Goal: Task Accomplishment & Management: Use online tool/utility

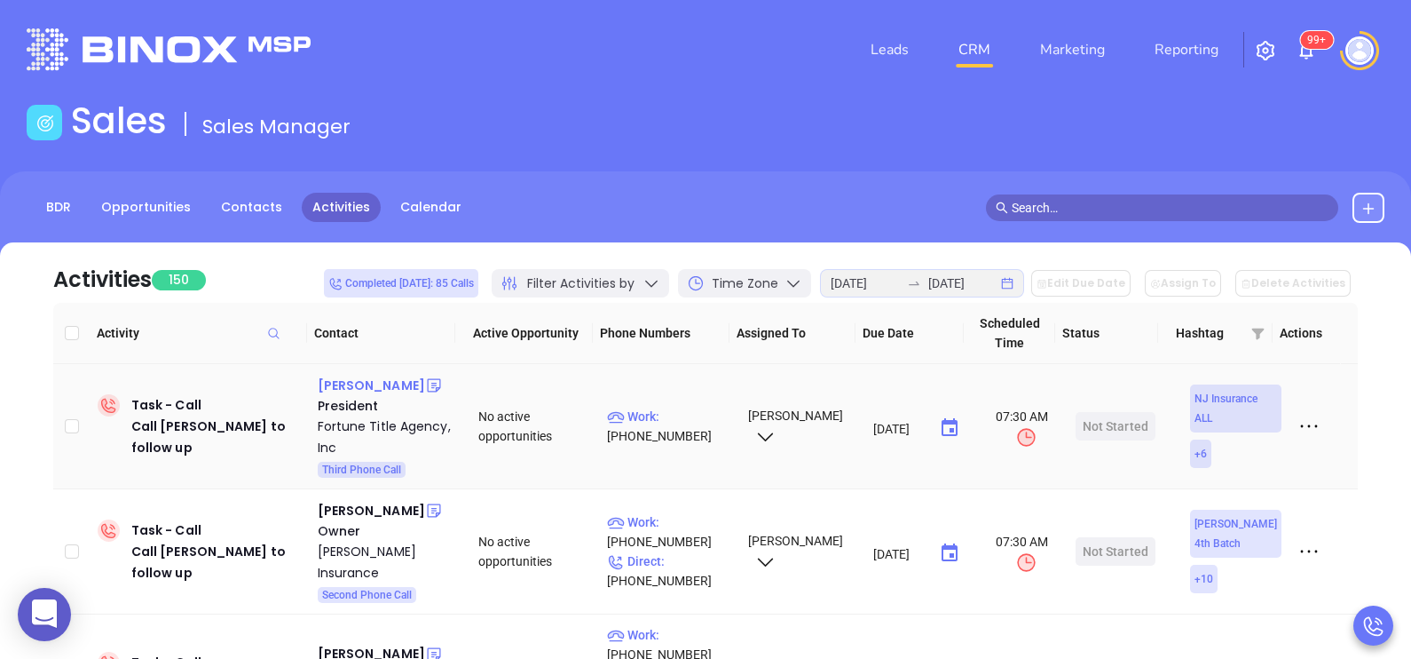
click at [384, 387] on div "[PERSON_NAME]" at bounding box center [371, 385] width 107 height 21
click at [675, 414] on p "Work : [PHONE_NUMBER]" at bounding box center [669, 426] width 125 height 39
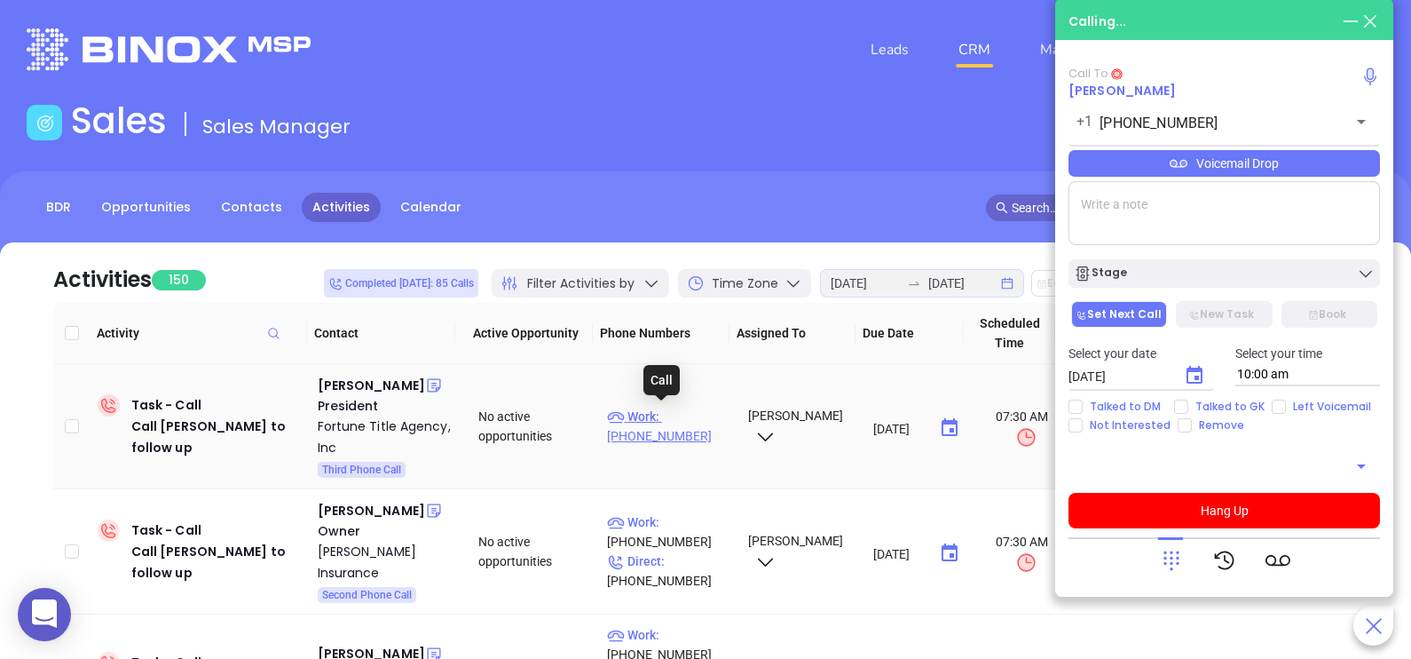
type input "[PHONE_NUMBER]"
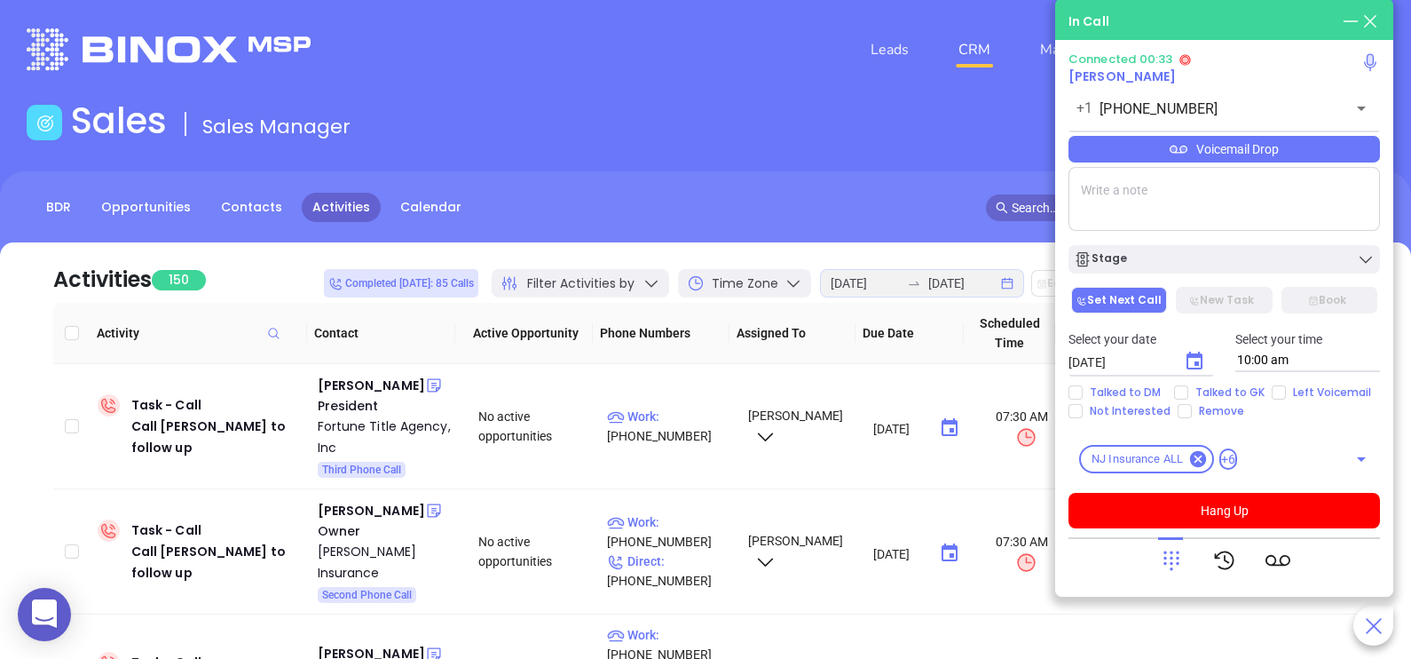
click at [697, 328] on th "Phone Numbers" at bounding box center [661, 333] width 137 height 61
click at [1268, 155] on div "Voicemail Drop" at bounding box center [1225, 149] width 312 height 27
click at [1260, 99] on div "[PHONE_NUMBER] ​" at bounding box center [1225, 108] width 312 height 38
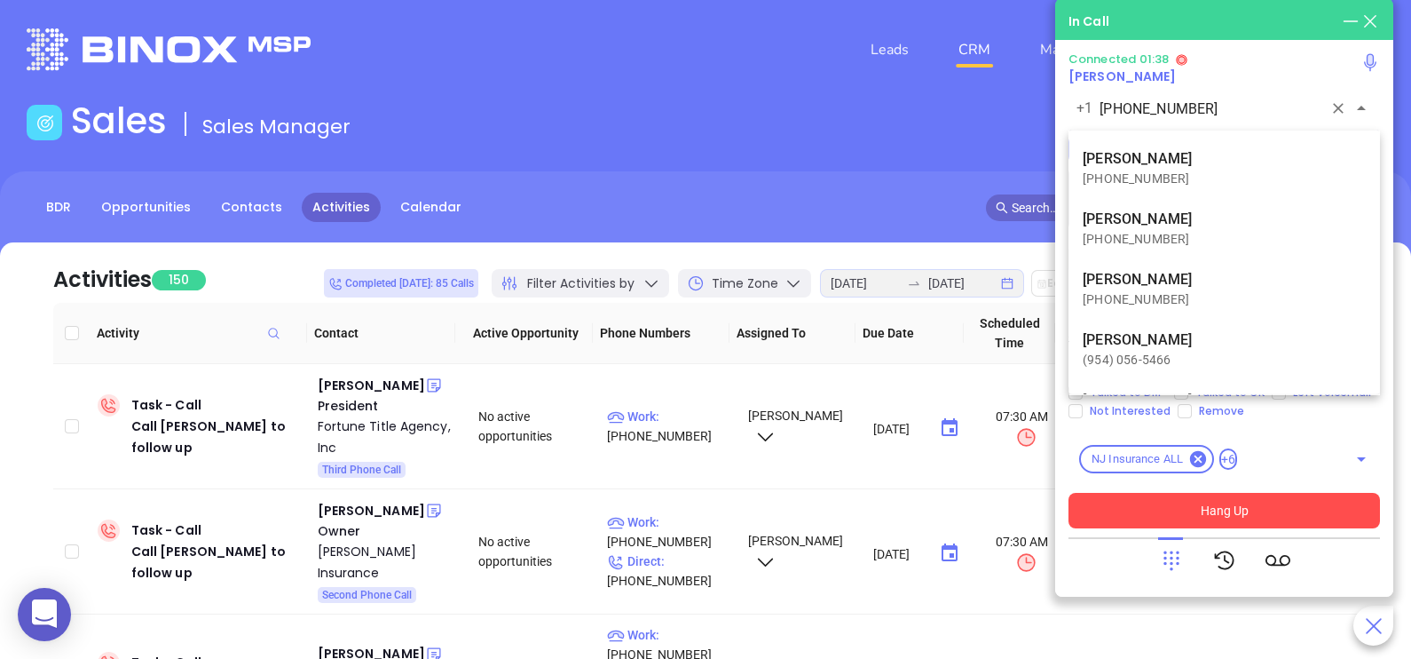
click at [1105, 564] on div at bounding box center [1225, 560] width 312 height 46
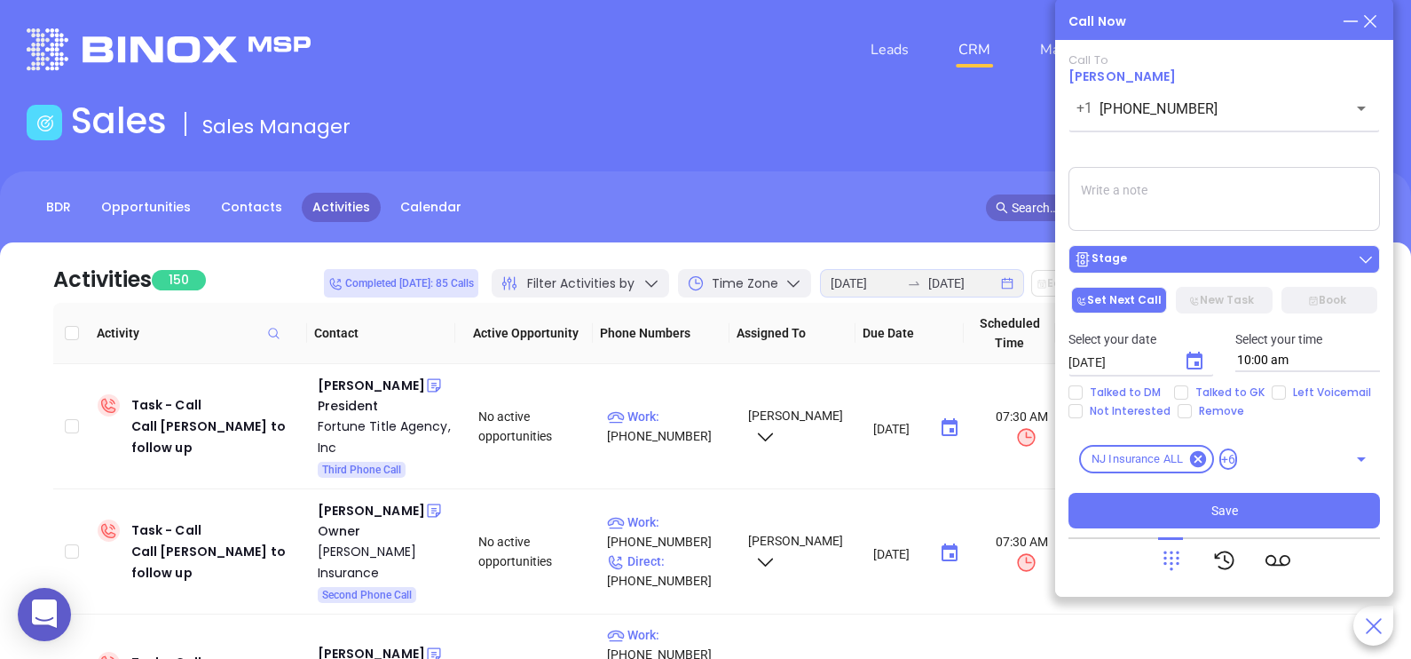
click at [1159, 257] on main "Sales Sales Manager BDR Opportunities Contacts Activities Calendar Call Now Cal…" at bounding box center [705, 550] width 1411 height 902
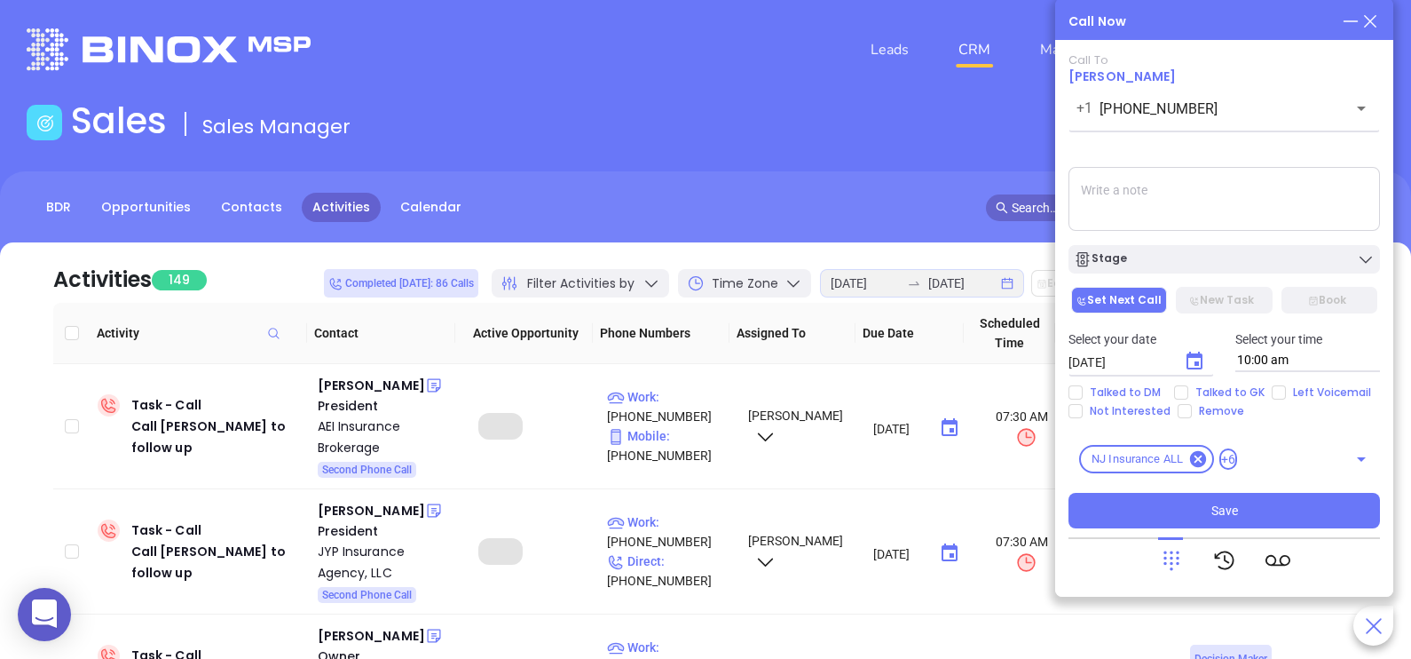
click at [1172, 262] on div "Stage" at bounding box center [1224, 259] width 301 height 18
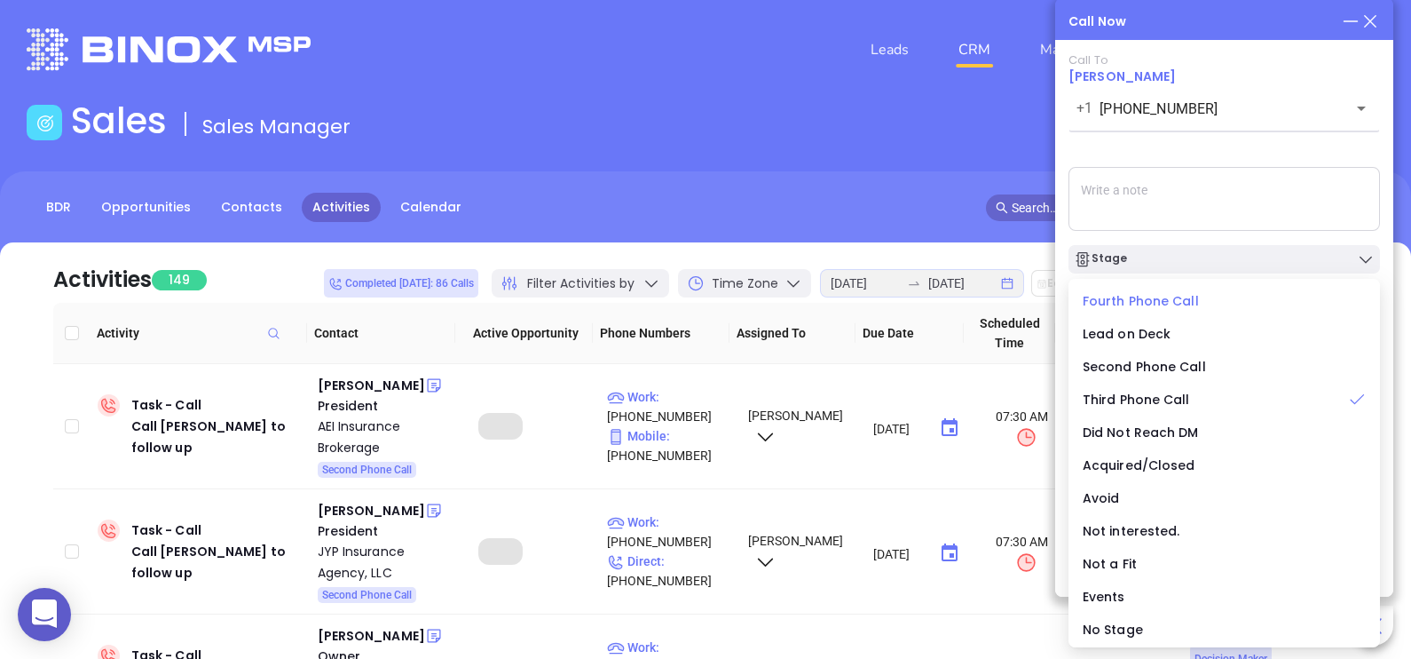
click at [1149, 303] on span "Fourth Phone Call" at bounding box center [1141, 301] width 116 height 18
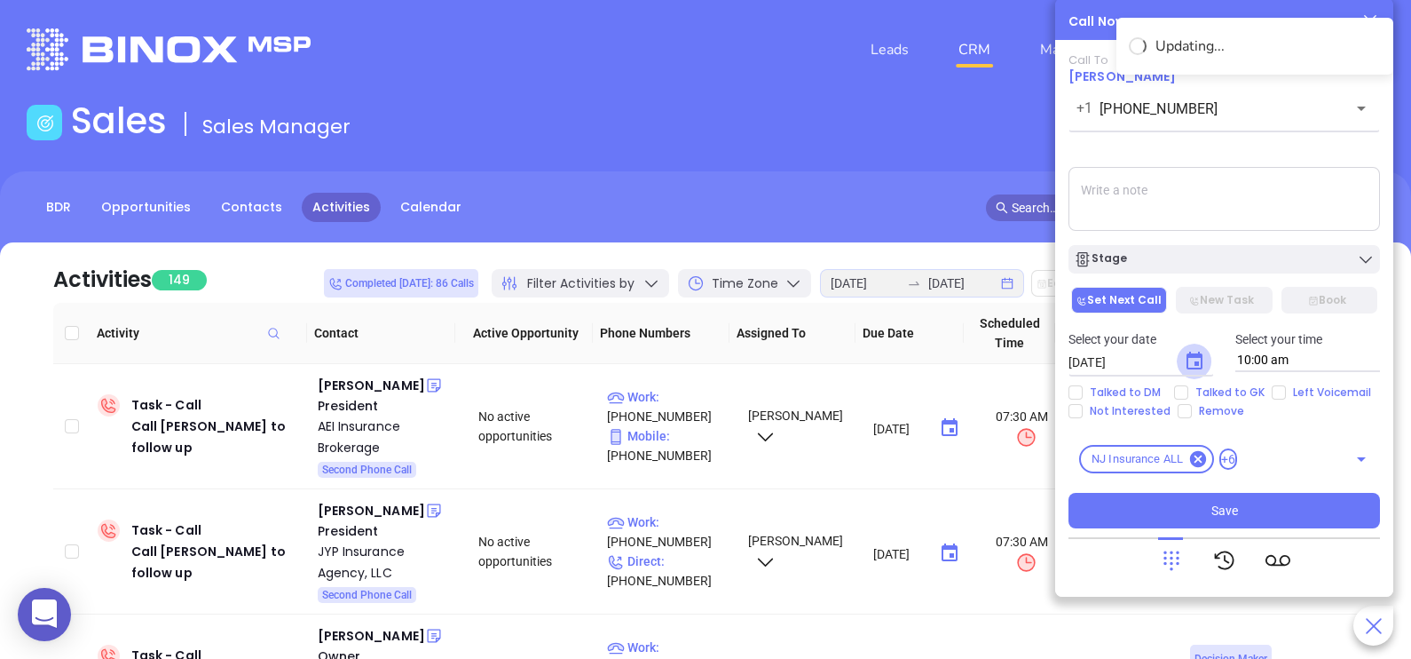
click at [1188, 370] on icon "Choose date, selected date is Aug 14, 2025" at bounding box center [1194, 361] width 21 height 21
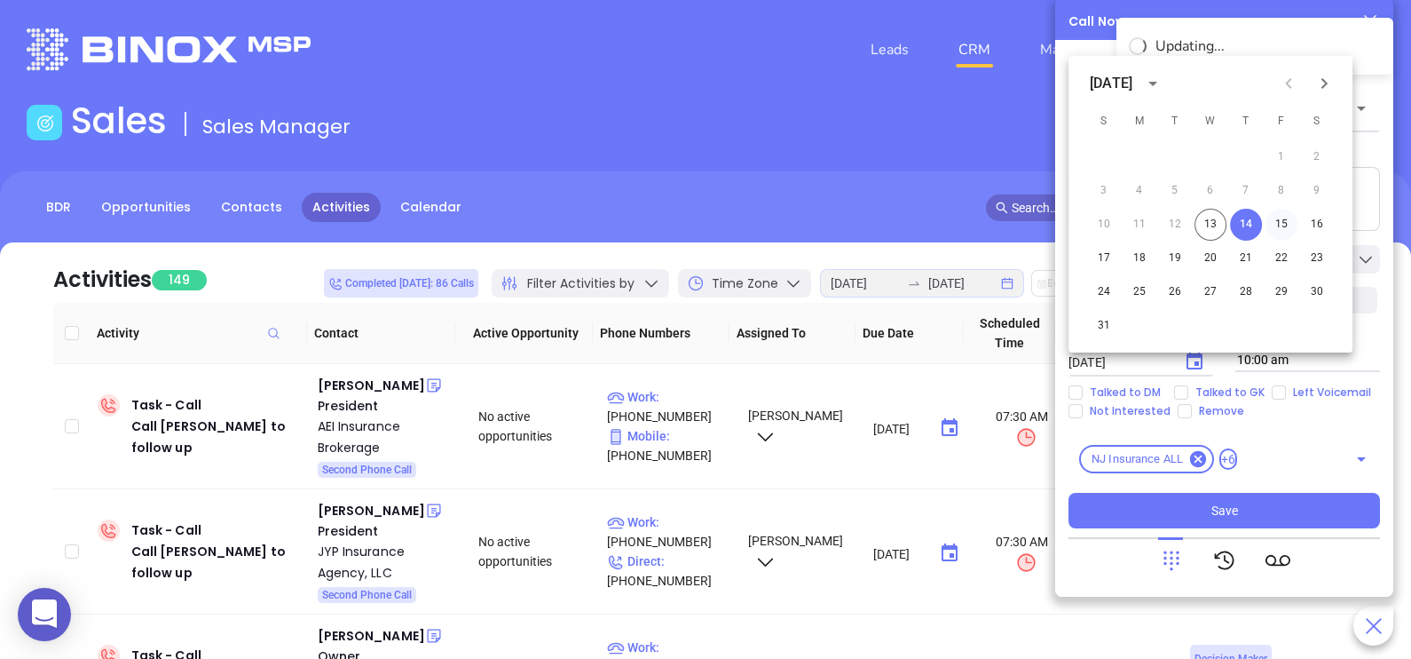
click at [1274, 226] on button "15" at bounding box center [1282, 225] width 32 height 32
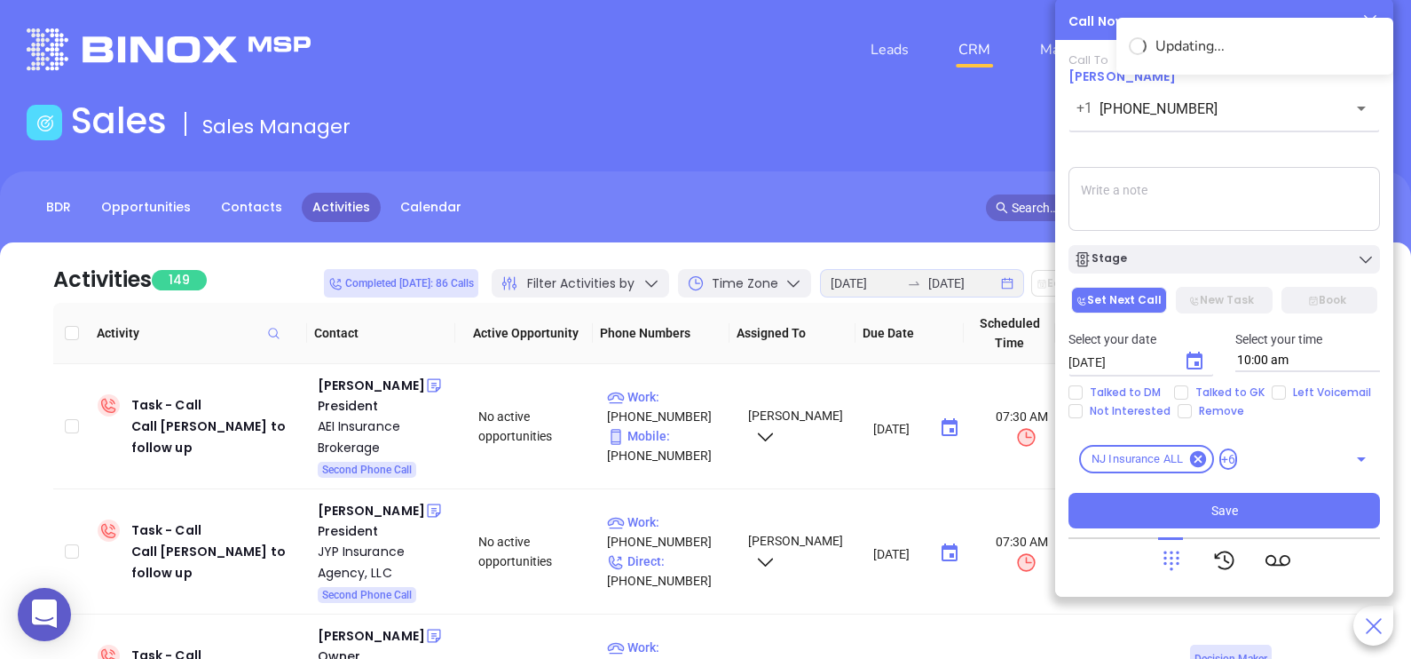
type input "[DATE]"
click at [1182, 392] on input "Talked to GK" at bounding box center [1181, 392] width 14 height 14
checkbox input "true"
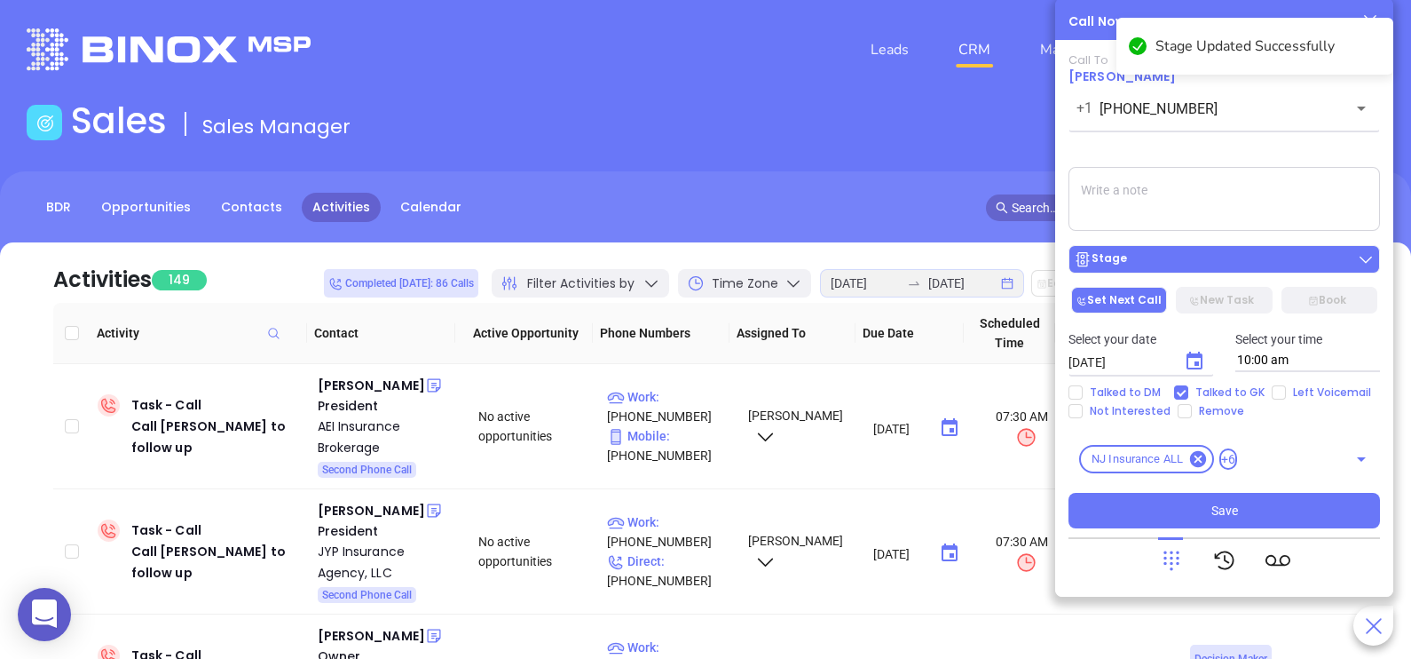
click at [1139, 266] on div "Stage" at bounding box center [1224, 259] width 301 height 18
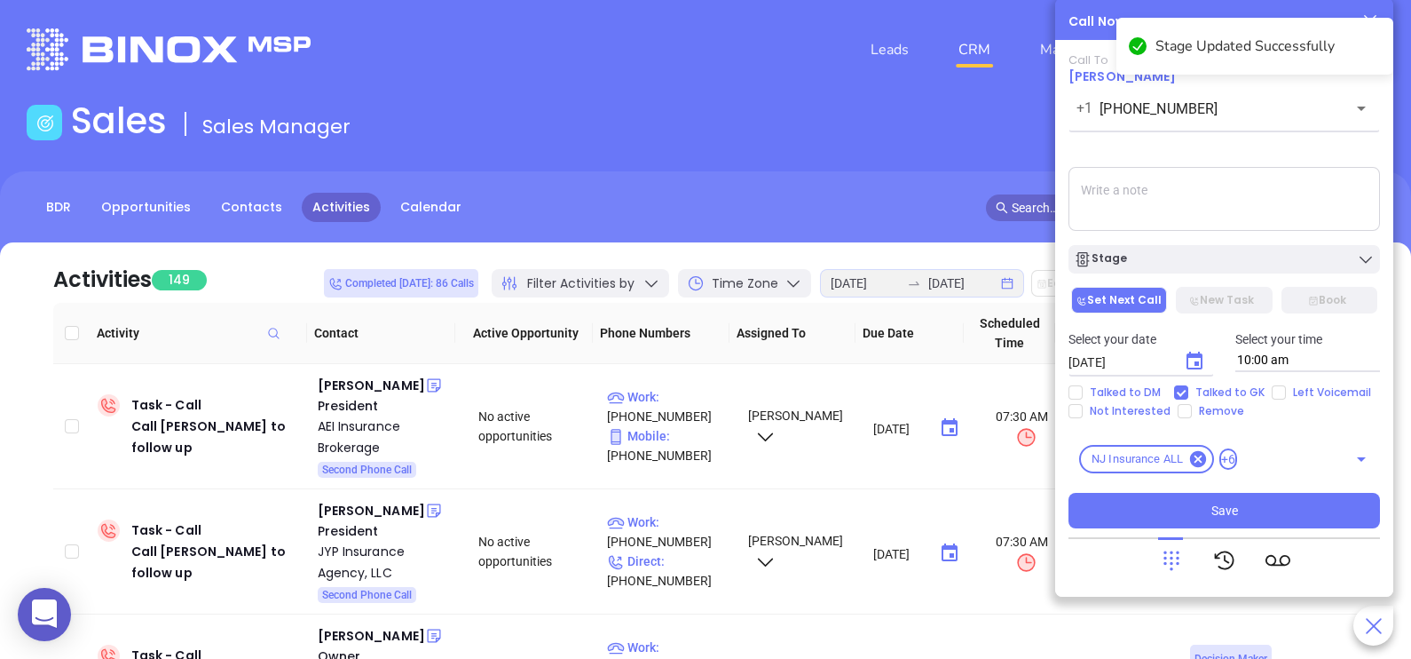
click at [1203, 160] on div "Call To [PERSON_NAME] [PHONE_NUMBER] ​ Voicemail Drop Stage Set Next Call New T…" at bounding box center [1225, 290] width 312 height 475
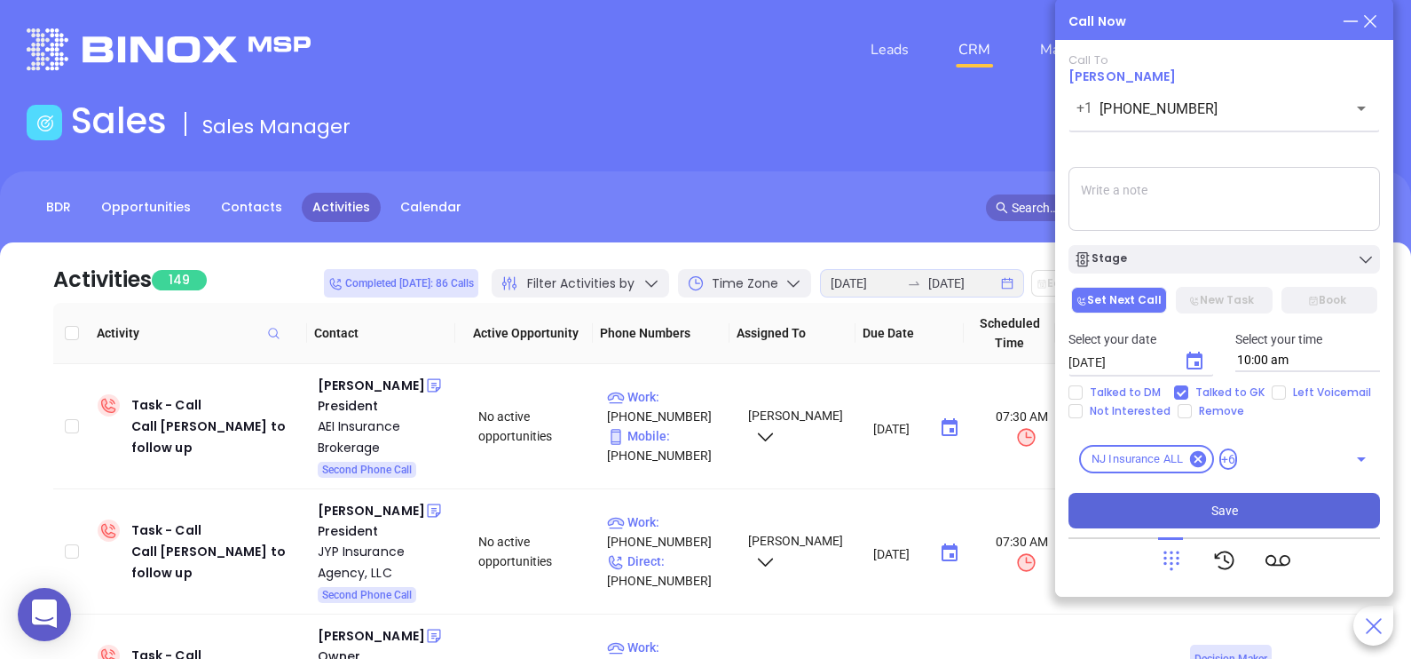
click at [1186, 501] on button "Save" at bounding box center [1225, 511] width 312 height 36
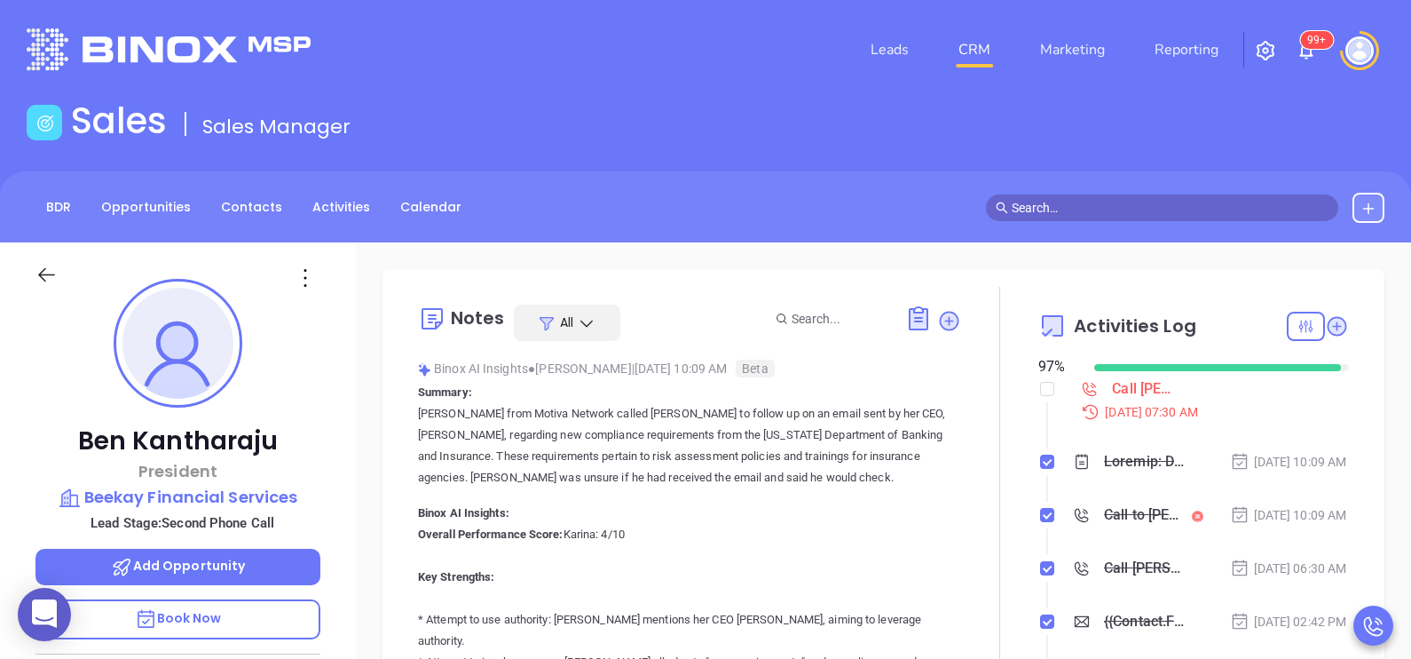
scroll to position [515, 0]
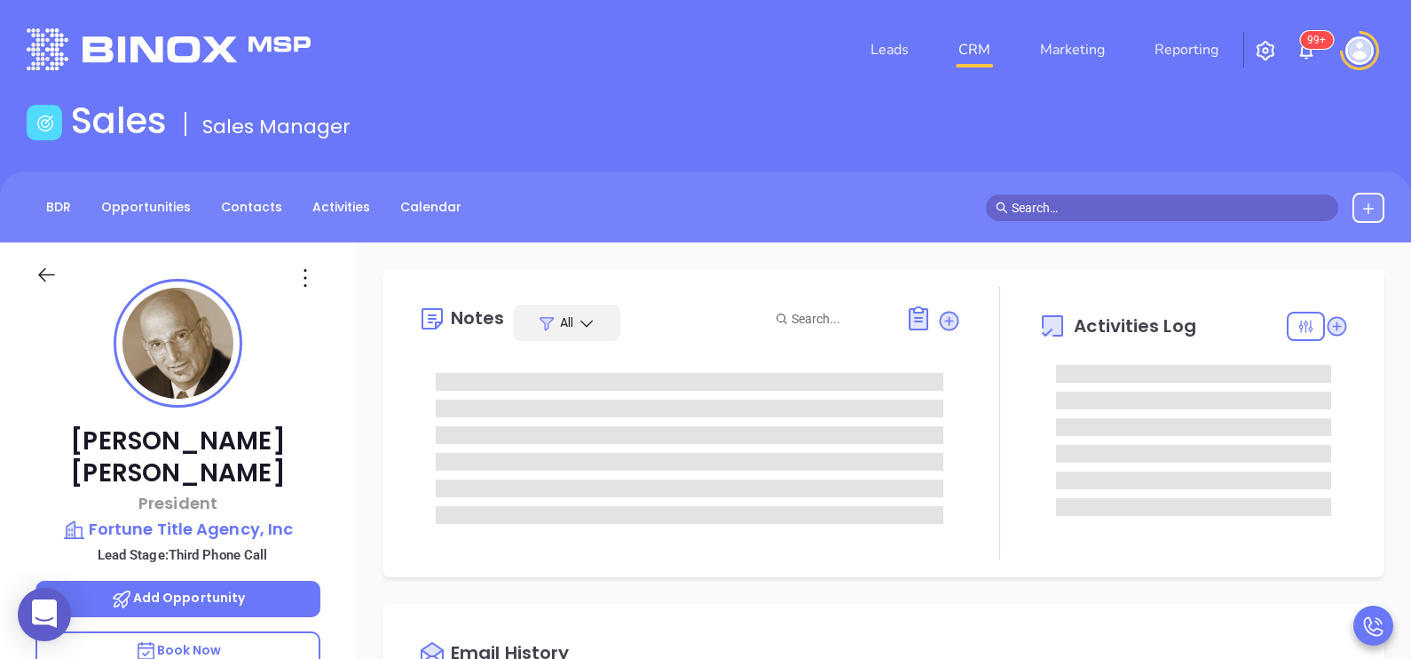
type input "[PERSON_NAME]"
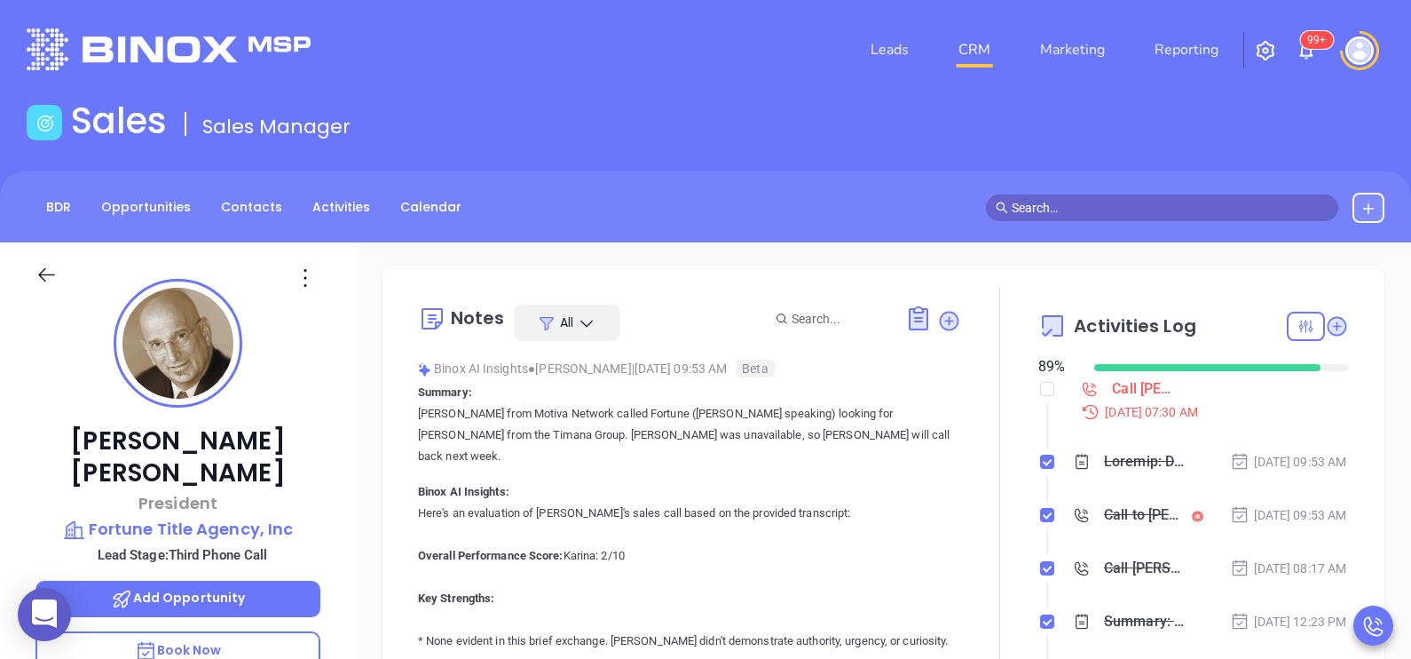
scroll to position [515, 0]
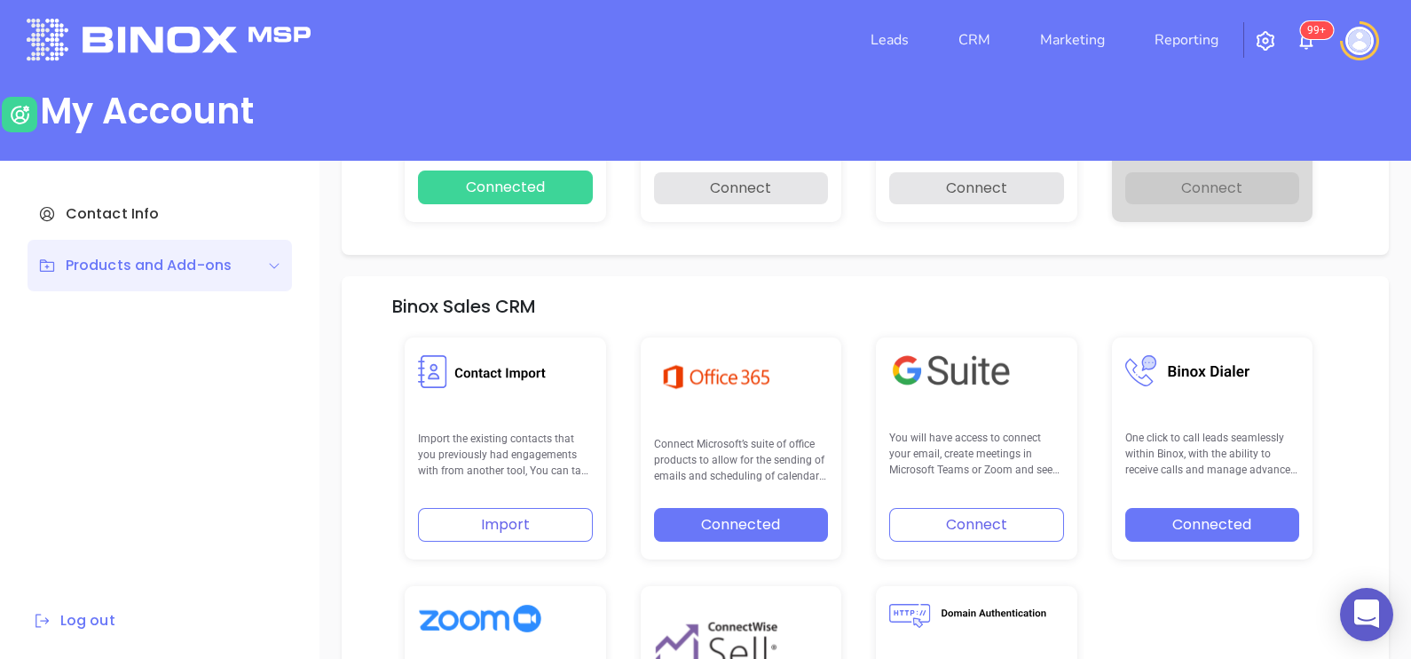
scroll to position [367, 0]
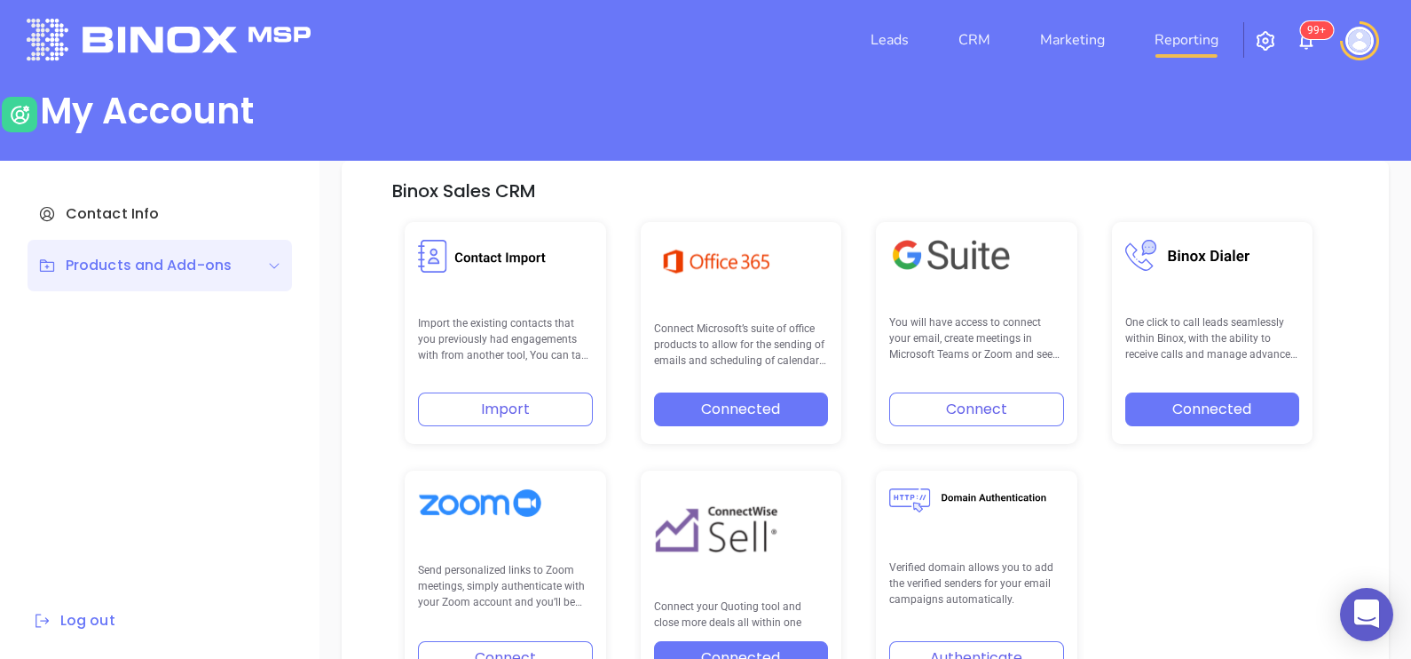
click at [1159, 37] on link "Reporting" at bounding box center [1187, 40] width 78 height 36
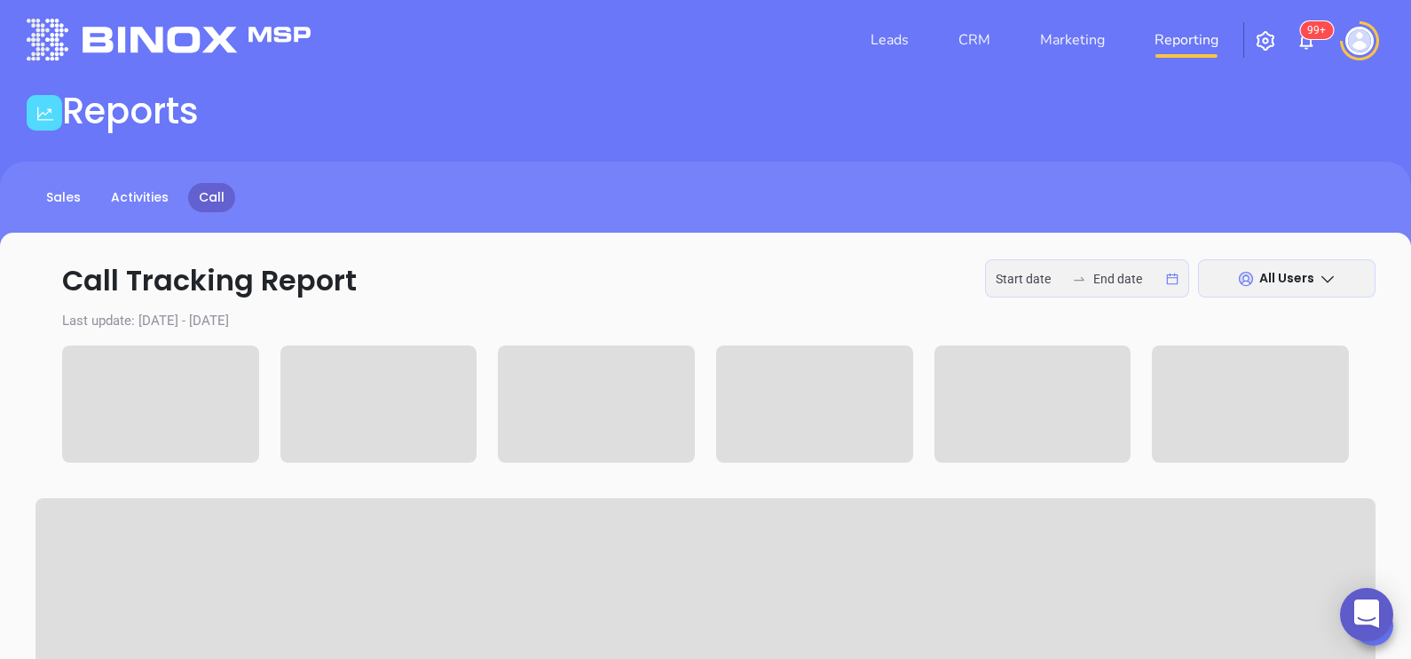
type input "2025-08-11"
type input "2025-08-13"
click at [1068, 280] on div at bounding box center [1079, 279] width 28 height 14
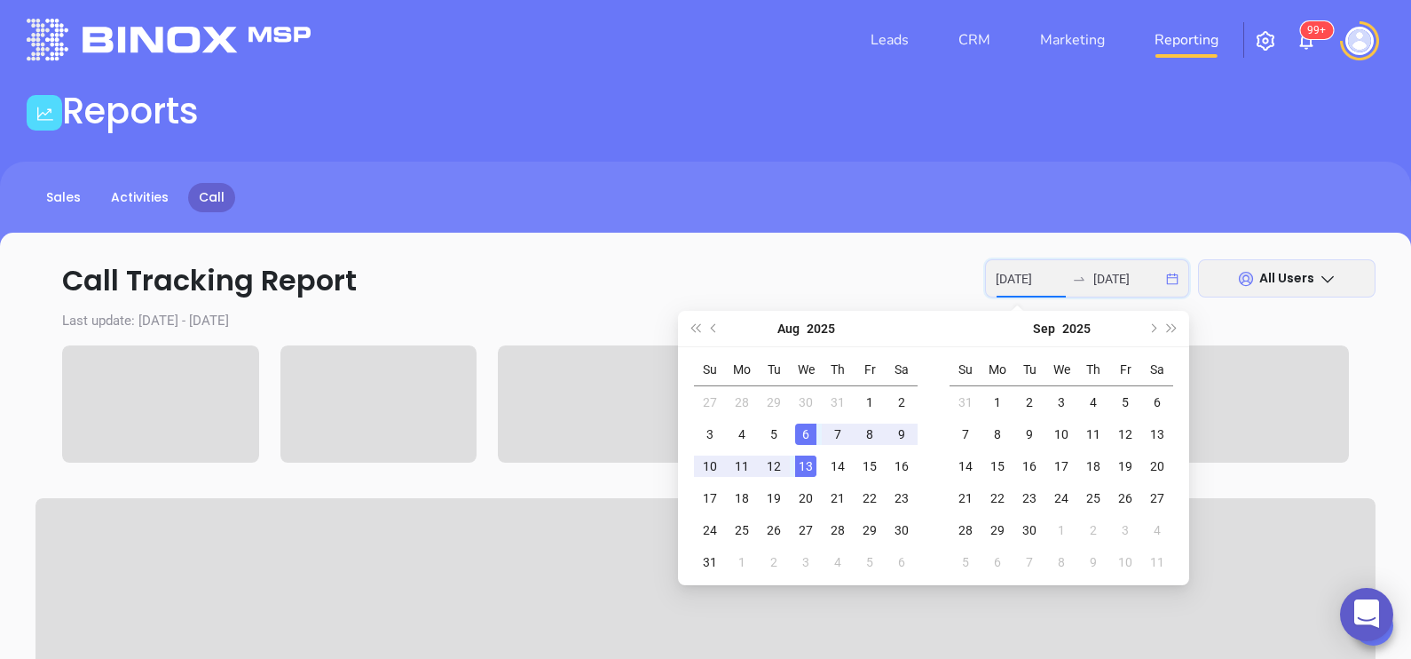
type input "2025-08-13"
click at [808, 460] on div "13" at bounding box center [805, 465] width 21 height 21
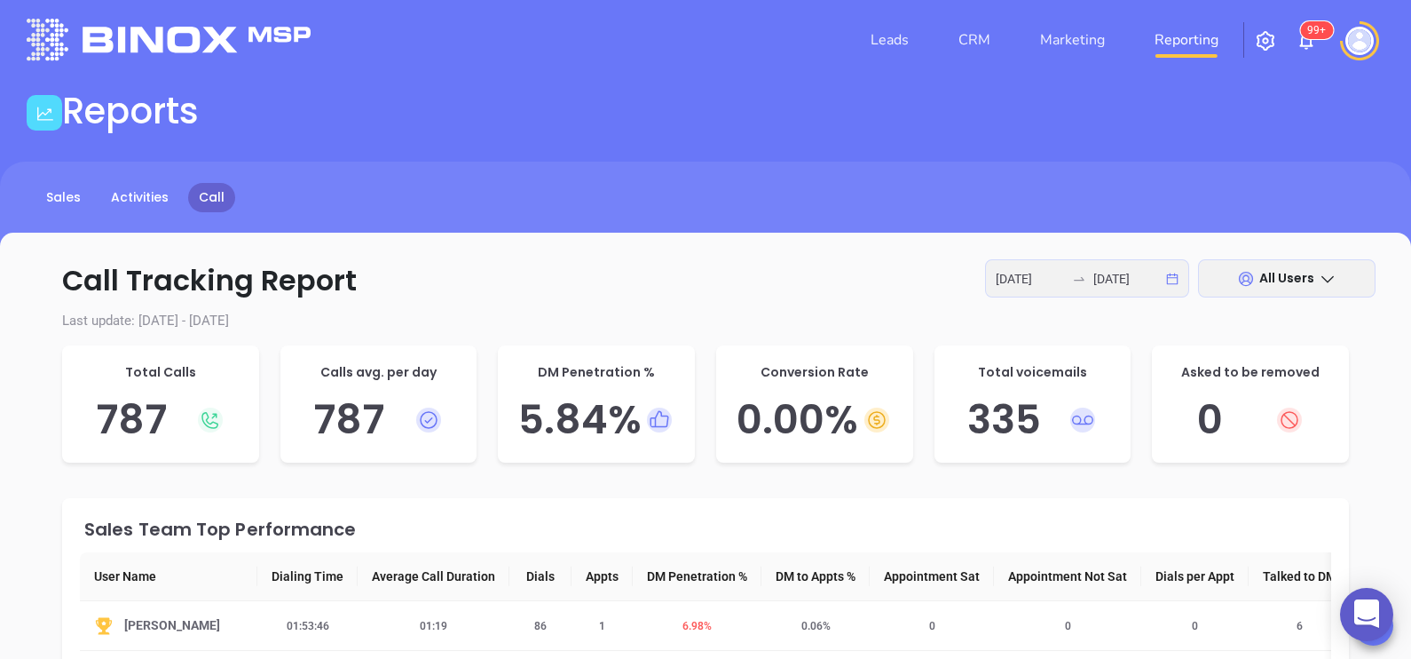
drag, startPoint x: 808, startPoint y: 460, endPoint x: 694, endPoint y: 265, distance: 225.1
click at [694, 265] on p "Call Tracking Report 2025-08-13 2025-08-13 All Users" at bounding box center [706, 280] width 1340 height 43
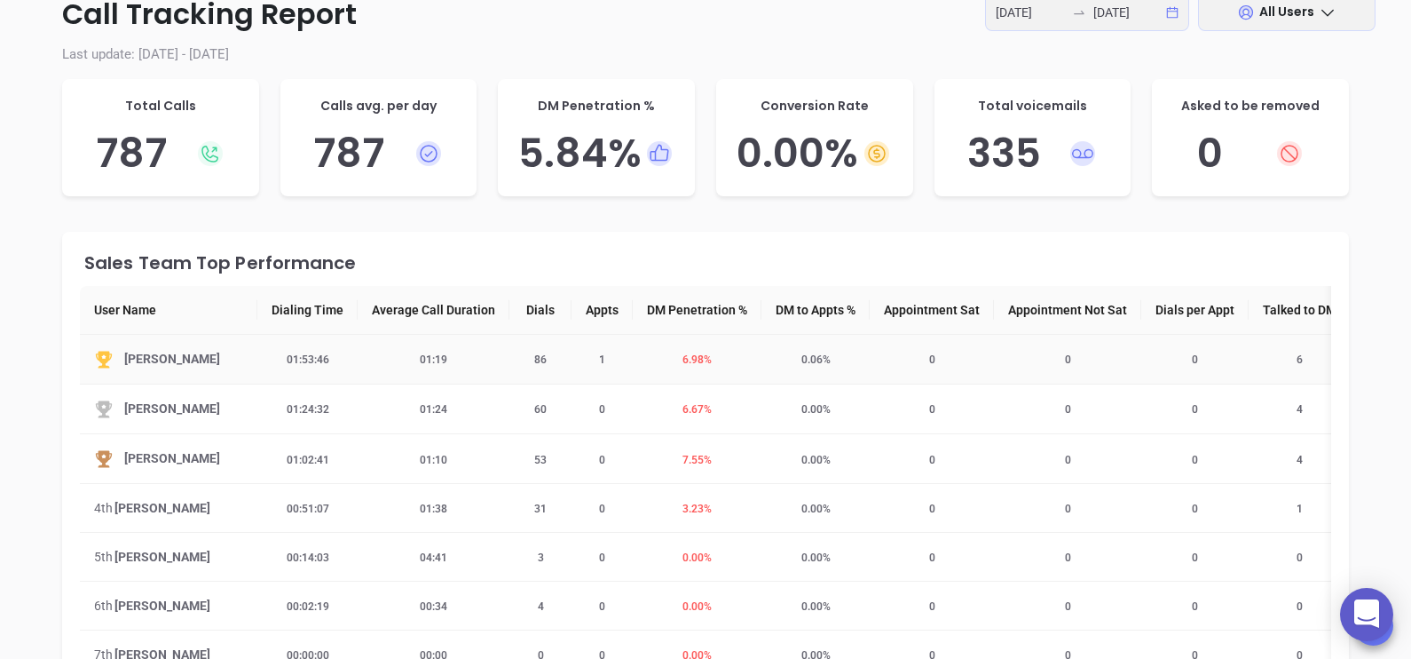
scroll to position [320, 0]
